Goal: Entertainment & Leisure: Consume media (video, audio)

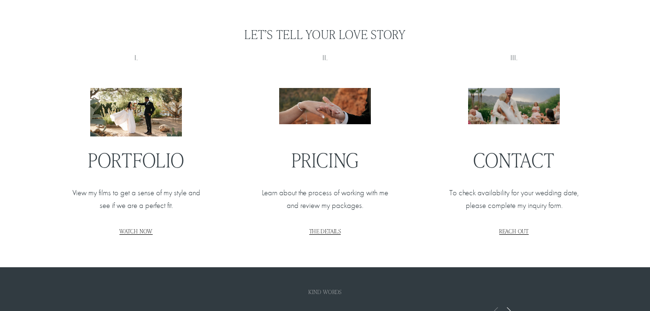
scroll to position [1068, 0]
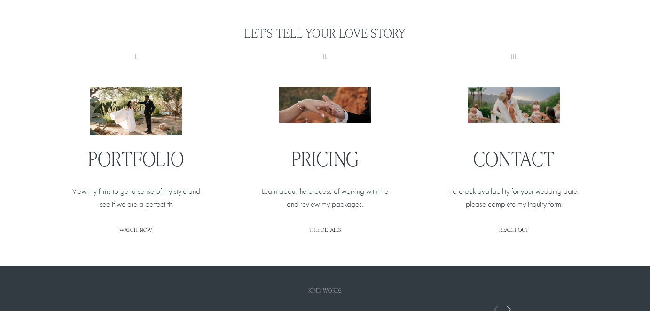
click at [329, 227] on span "THE DETAILS" at bounding box center [325, 230] width 32 height 8
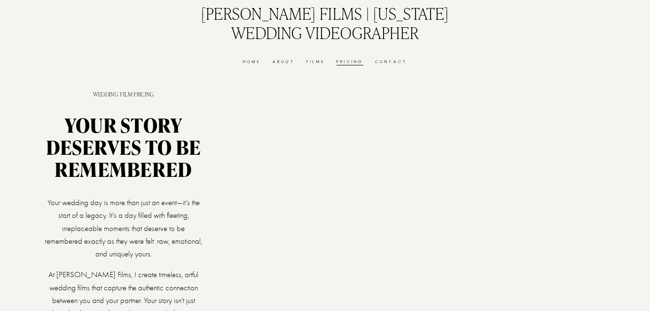
click at [309, 60] on link "Films" at bounding box center [316, 61] width 18 height 7
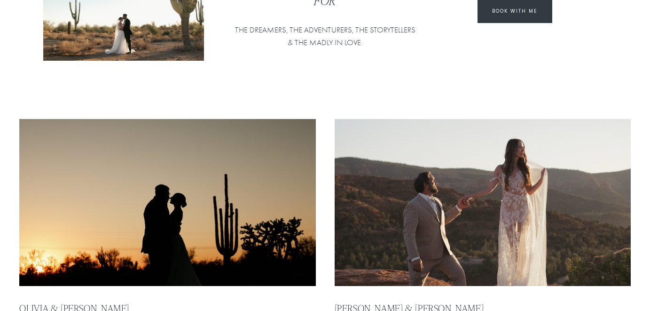
scroll to position [123, 0]
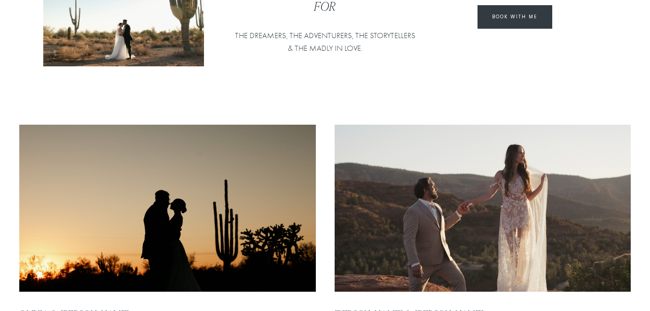
click at [172, 151] on img at bounding box center [167, 208] width 299 height 169
type input "*****"
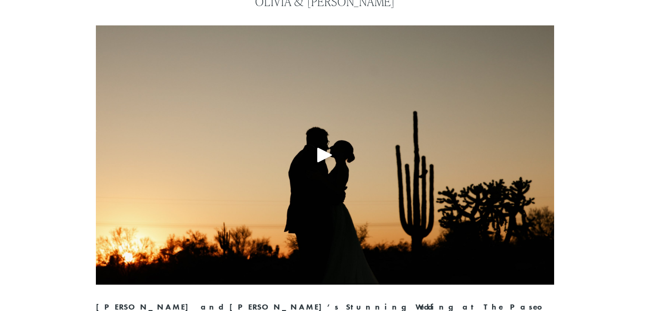
scroll to position [103, 0]
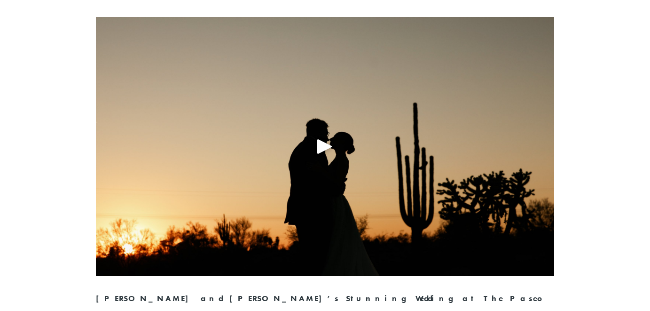
click at [317, 143] on div "Play" at bounding box center [325, 146] width 23 height 23
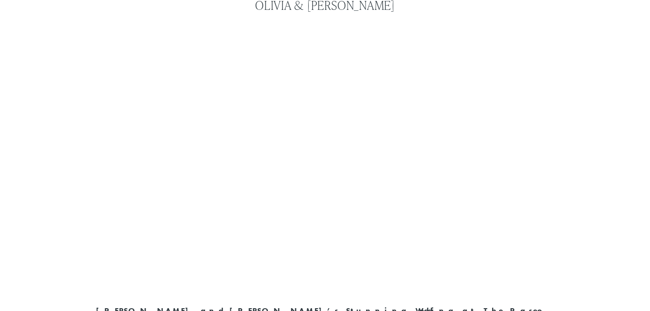
scroll to position [0, 0]
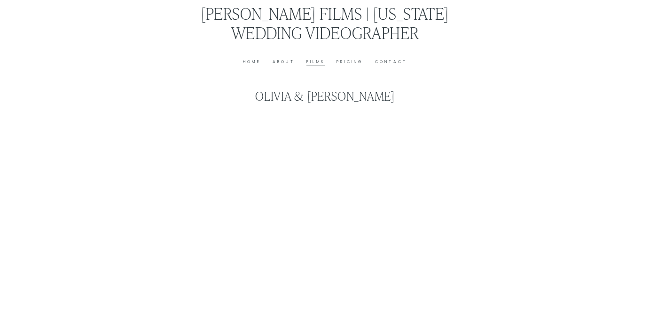
click at [284, 63] on link "About" at bounding box center [284, 61] width 22 height 7
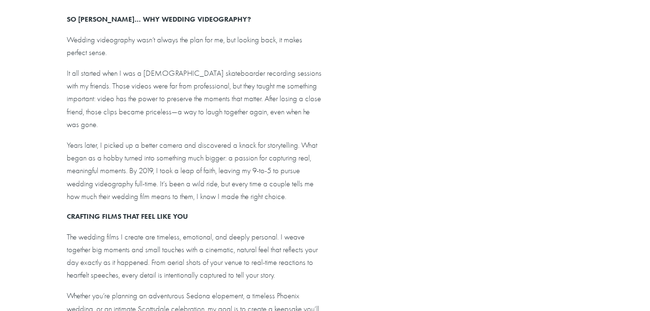
scroll to position [582, 0]
